Goal: Answer question/provide support: Share knowledge or assist other users

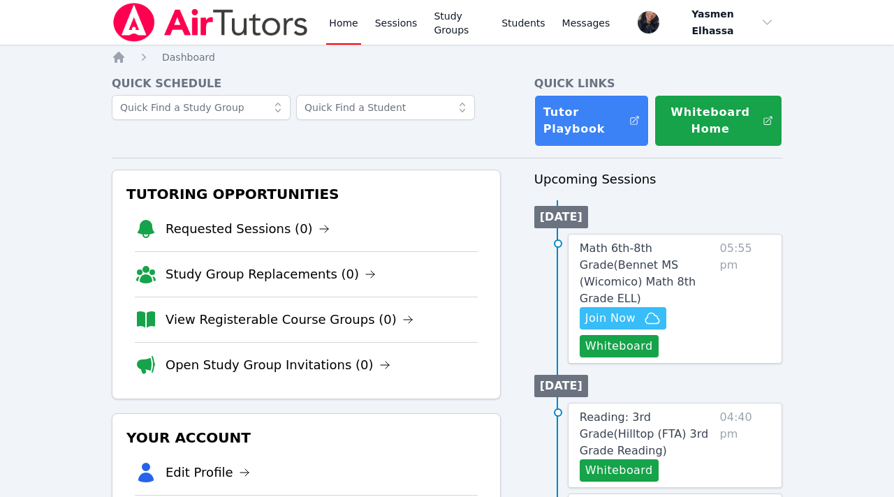
scroll to position [70, 0]
click at [627, 310] on span "Join Now" at bounding box center [610, 318] width 50 height 17
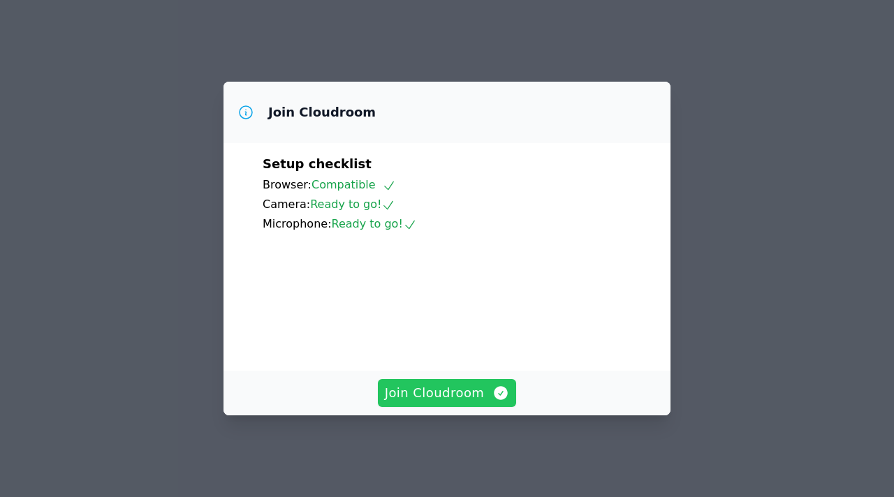
click at [483, 403] on span "Join Cloudroom" at bounding box center [447, 394] width 125 height 20
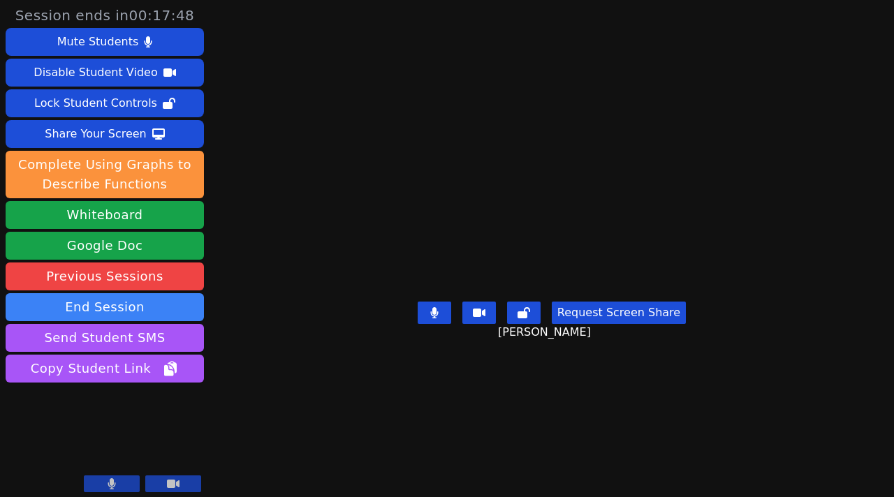
click at [92, 484] on button at bounding box center [112, 484] width 56 height 17
click at [92, 485] on button at bounding box center [112, 484] width 56 height 17
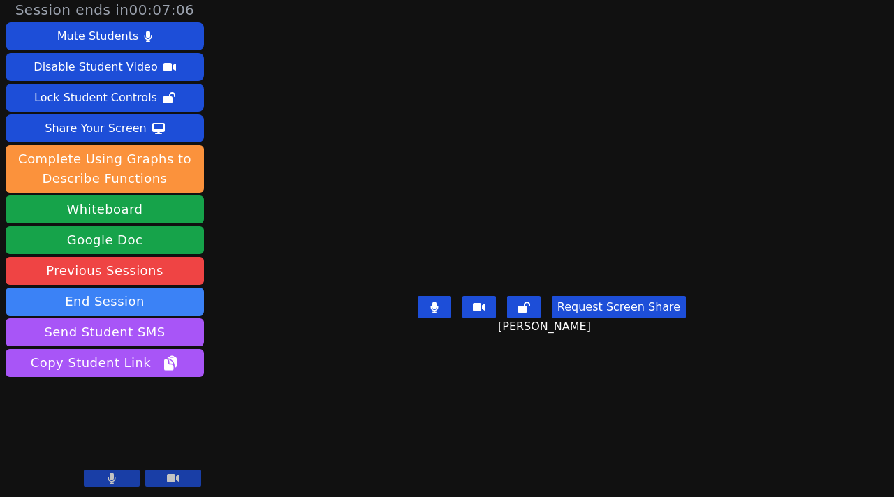
click at [111, 481] on icon at bounding box center [112, 478] width 8 height 11
click at [111, 481] on icon at bounding box center [112, 478] width 14 height 11
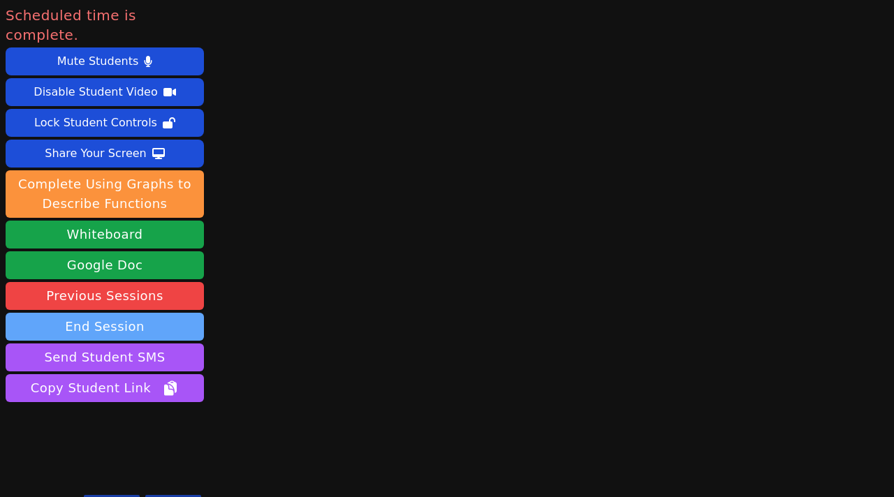
click at [102, 313] on button "End Session" at bounding box center [105, 327] width 198 height 28
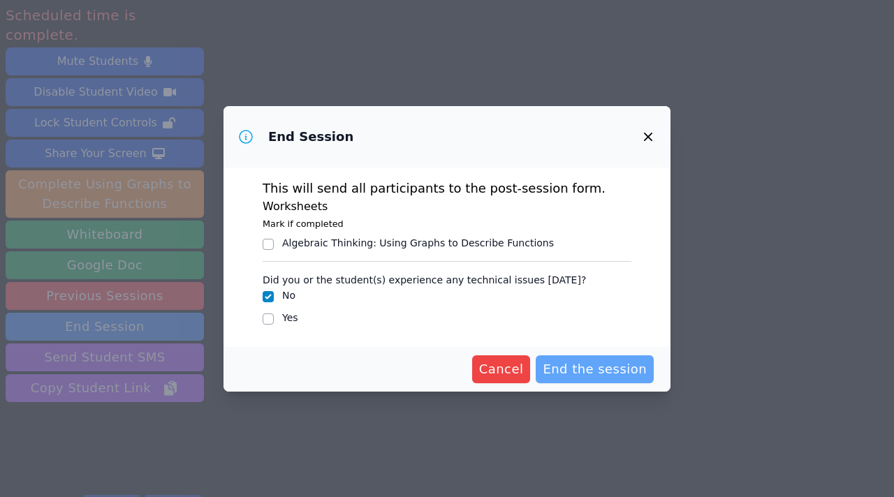
click at [579, 374] on span "End the session" at bounding box center [595, 370] width 104 height 20
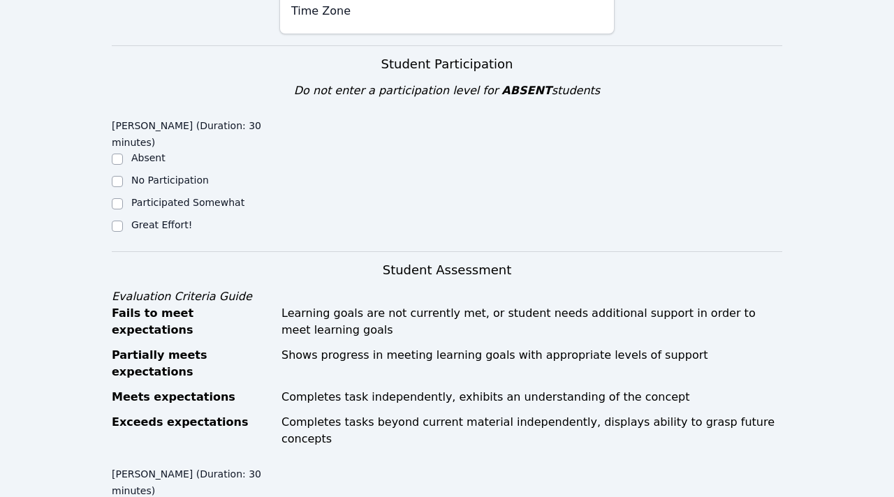
scroll to position [462, 0]
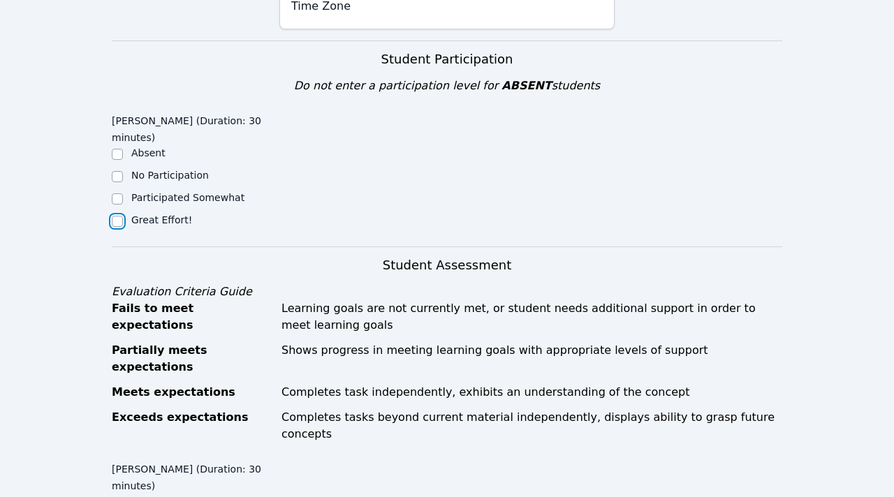
click at [122, 216] on input "Great Effort!" at bounding box center [117, 221] width 11 height 11
checkbox input "true"
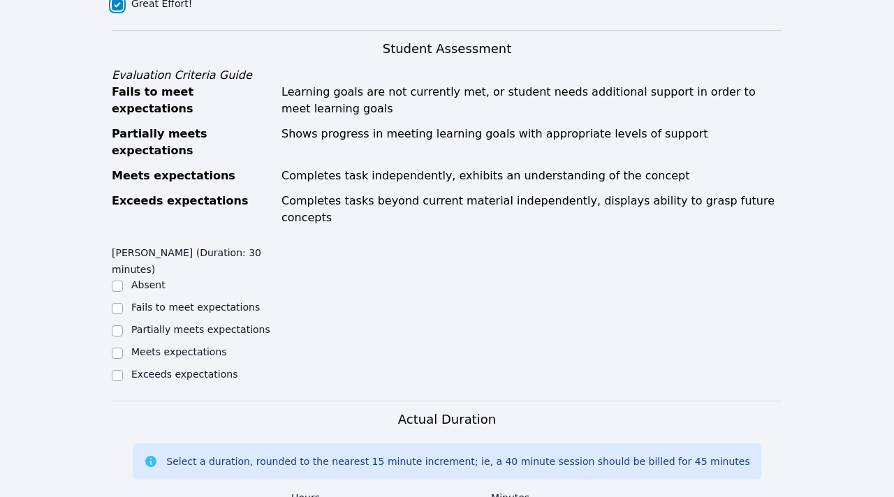
scroll to position [836, 0]
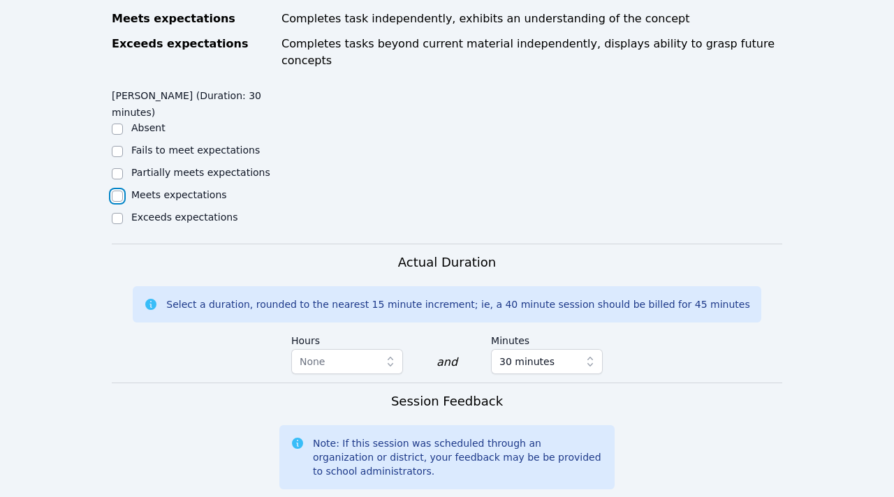
click at [119, 191] on input "Meets expectations" at bounding box center [117, 196] width 11 height 11
checkbox input "true"
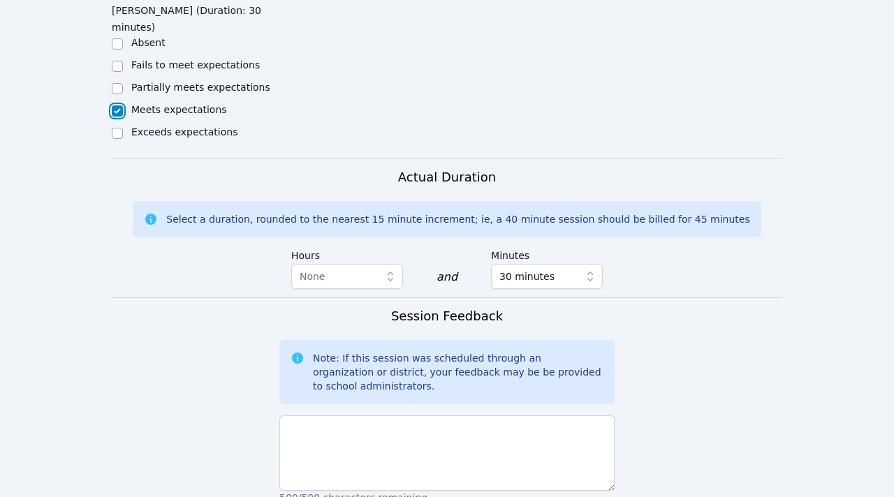
scroll to position [1028, 0]
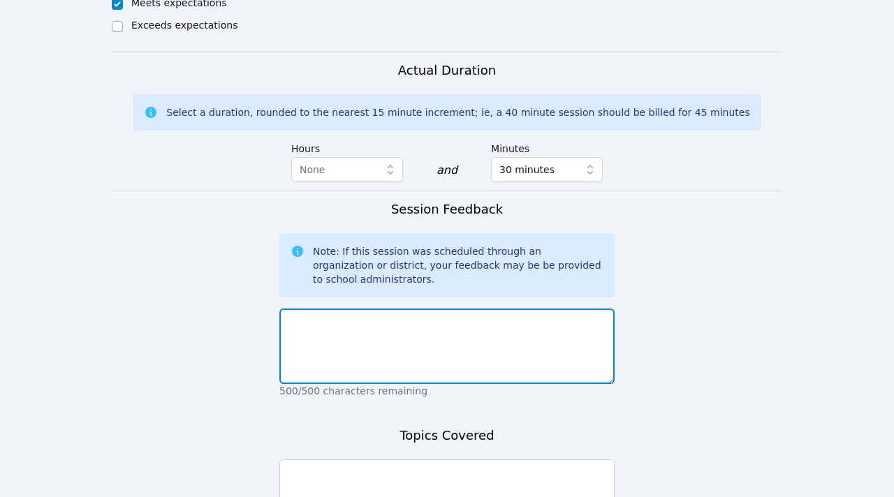
click at [335, 309] on textarea at bounding box center [446, 346] width 335 height 75
type textarea "Aseel is wonderful!"
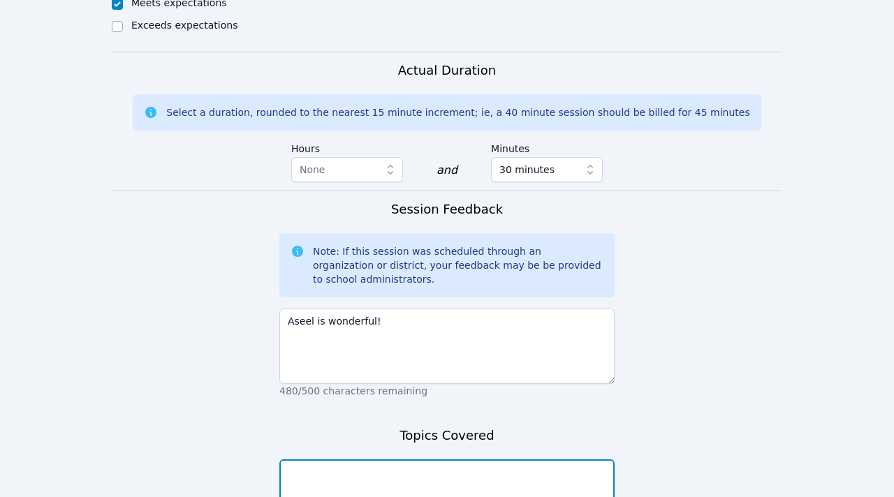
click at [340, 460] on textarea at bounding box center [446, 497] width 335 height 75
type textarea "Proportional relationships."
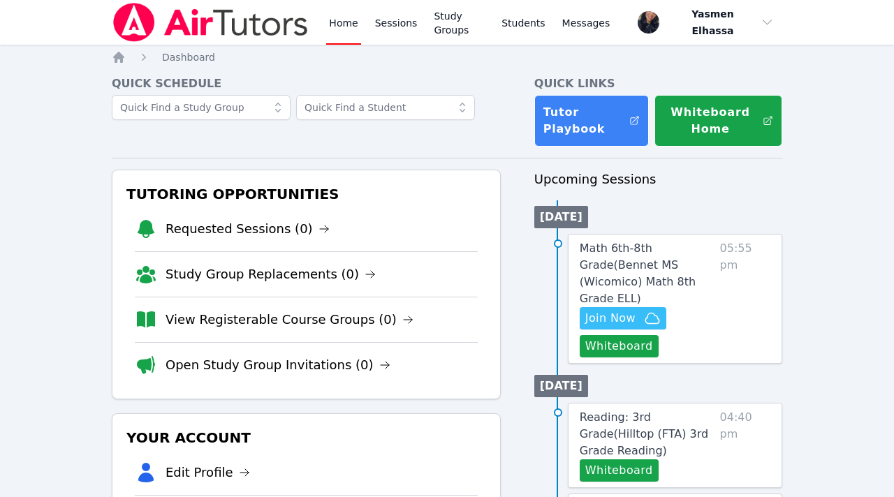
click at [289, 322] on link "View Registerable Course Groups (0)" at bounding box center [290, 320] width 248 height 20
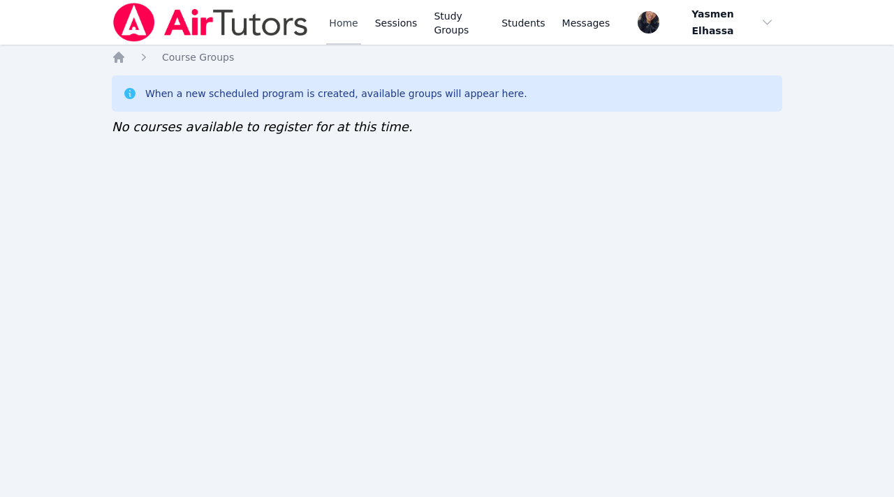
click at [343, 26] on link "Home" at bounding box center [343, 22] width 34 height 45
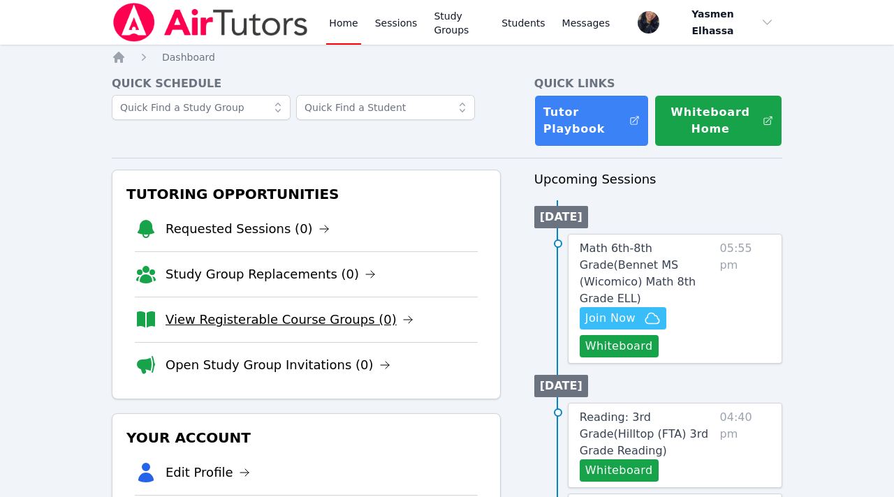
click at [300, 319] on link "View Registerable Course Groups (0)" at bounding box center [290, 320] width 248 height 20
